Goal: Information Seeking & Learning: Learn about a topic

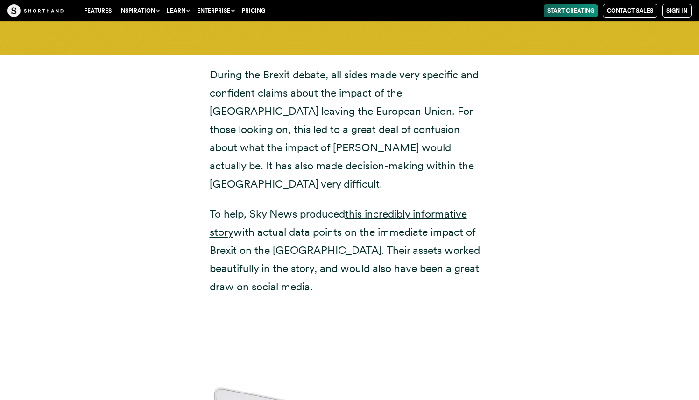
scroll to position [3483, 0]
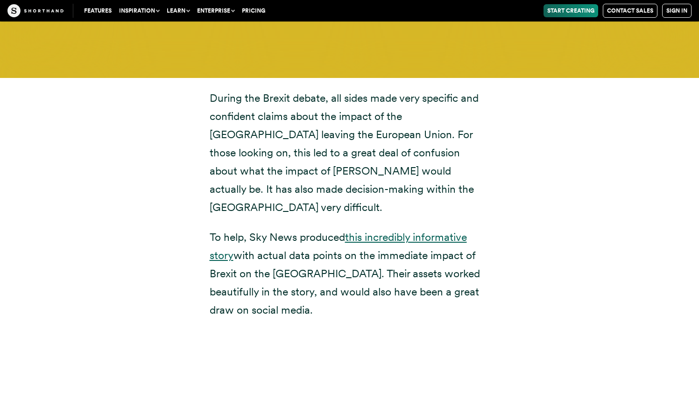
click at [399, 231] on link "this incredibly informative story" at bounding box center [338, 246] width 257 height 31
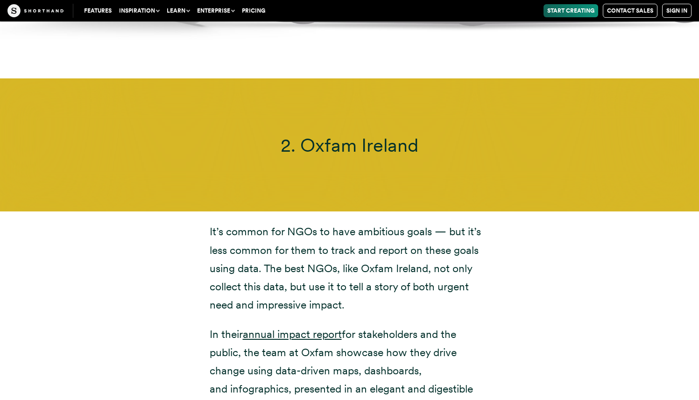
scroll to position [4562, 0]
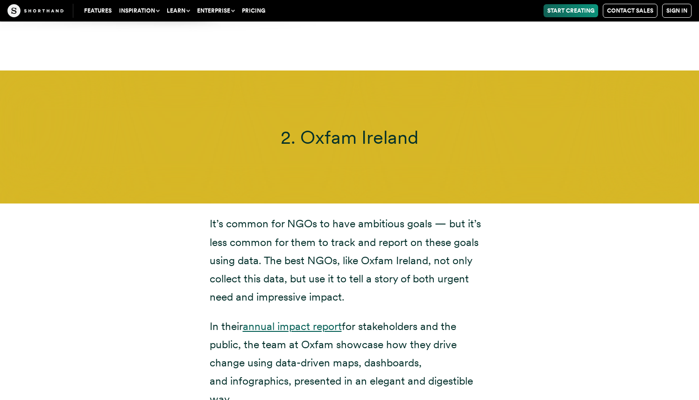
click at [320, 320] on link "annual impact report" at bounding box center [292, 326] width 99 height 13
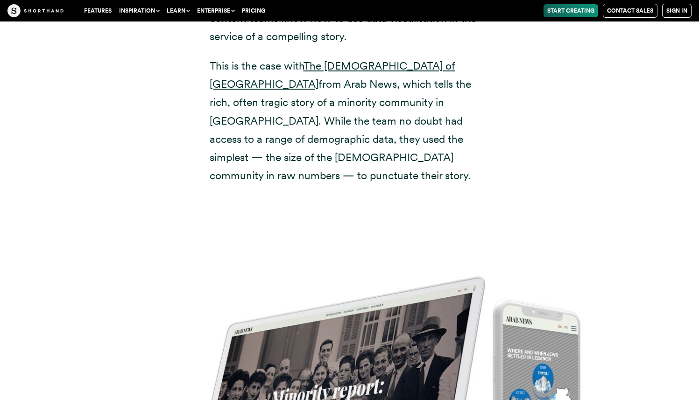
scroll to position [5795, 0]
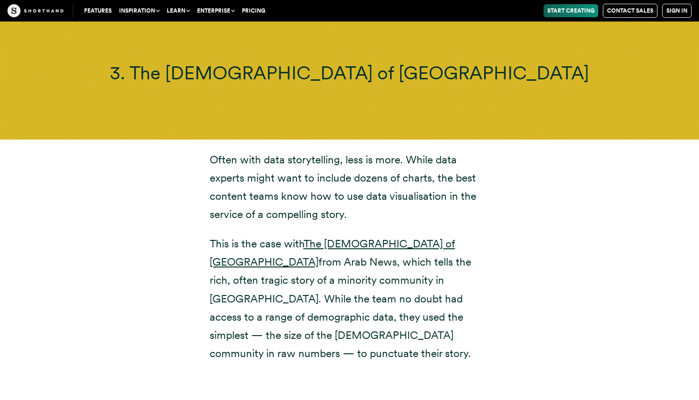
click at [347, 235] on p "This is the case with The [DEMOGRAPHIC_DATA] of [GEOGRAPHIC_DATA] from Arab New…" at bounding box center [350, 299] width 280 height 128
click at [346, 235] on p "This is the case with The [DEMOGRAPHIC_DATA] of [GEOGRAPHIC_DATA] from Arab New…" at bounding box center [350, 299] width 280 height 128
click at [345, 237] on link "The [DEMOGRAPHIC_DATA] of [GEOGRAPHIC_DATA]" at bounding box center [332, 252] width 245 height 31
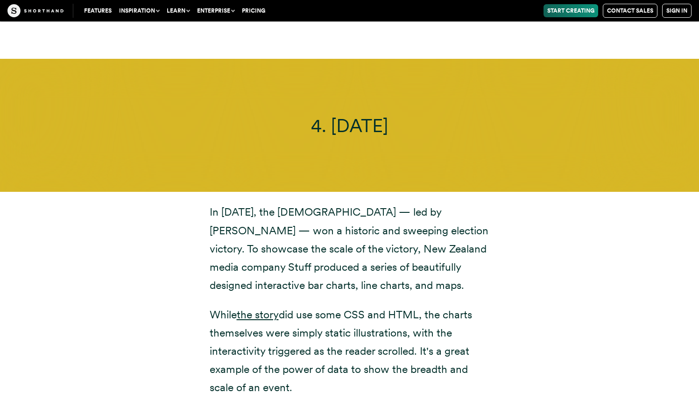
scroll to position [6901, 0]
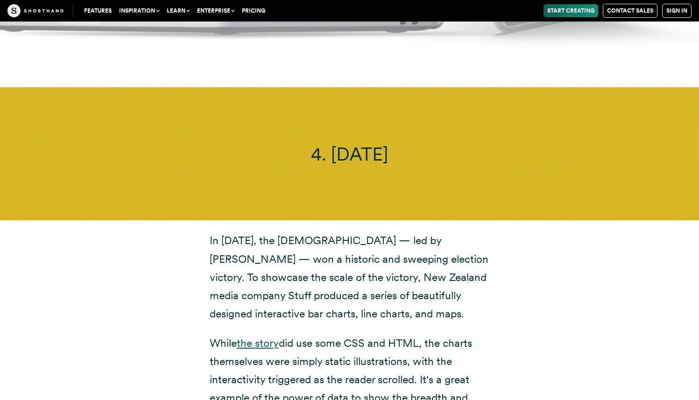
click at [253, 336] on link "the story" at bounding box center [258, 342] width 42 height 13
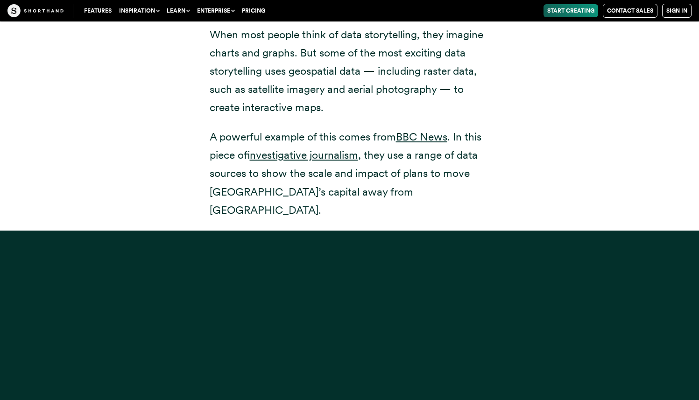
scroll to position [8251, 0]
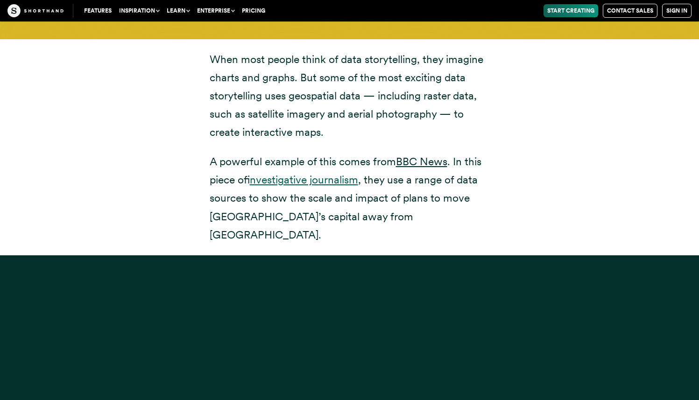
click at [337, 173] on link "investigative journalism" at bounding box center [304, 179] width 108 height 13
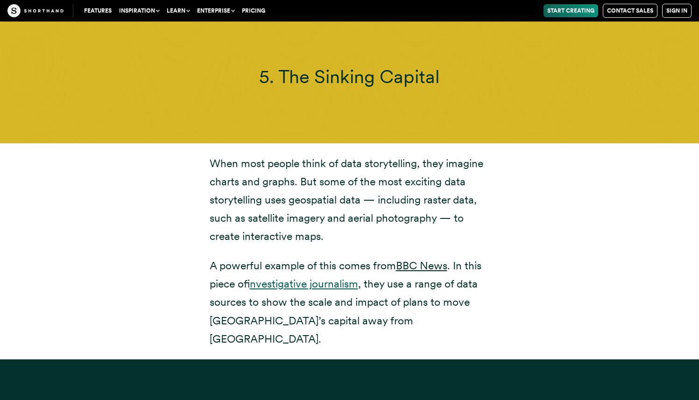
scroll to position [8064, 0]
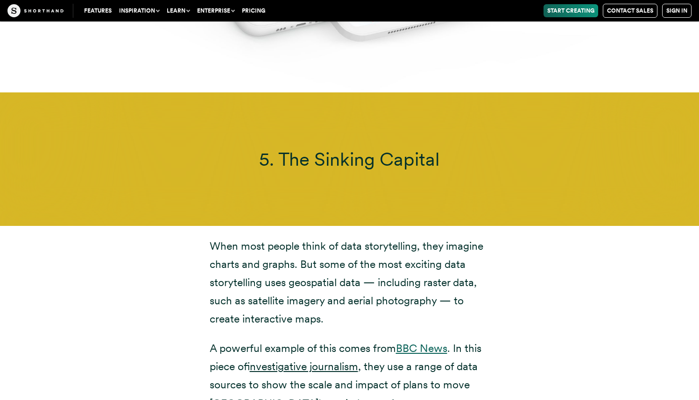
click at [412, 342] on link "BBC News" at bounding box center [421, 348] width 51 height 13
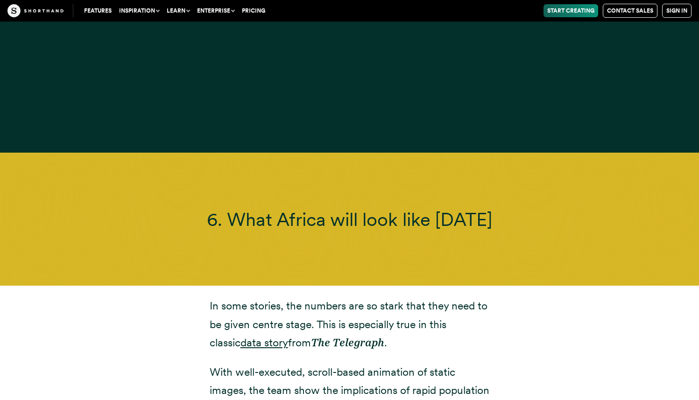
scroll to position [8754, 0]
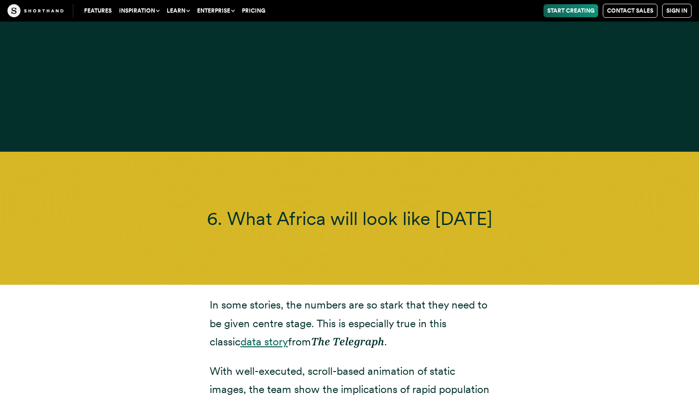
click at [248, 335] on link "data story" at bounding box center [264, 341] width 48 height 13
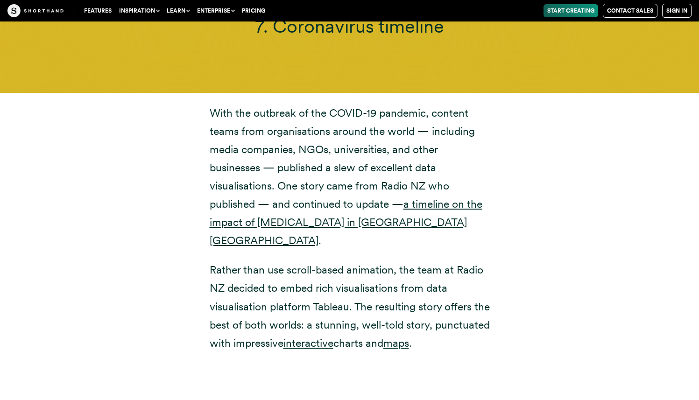
scroll to position [10061, 0]
